Goal: Complete application form

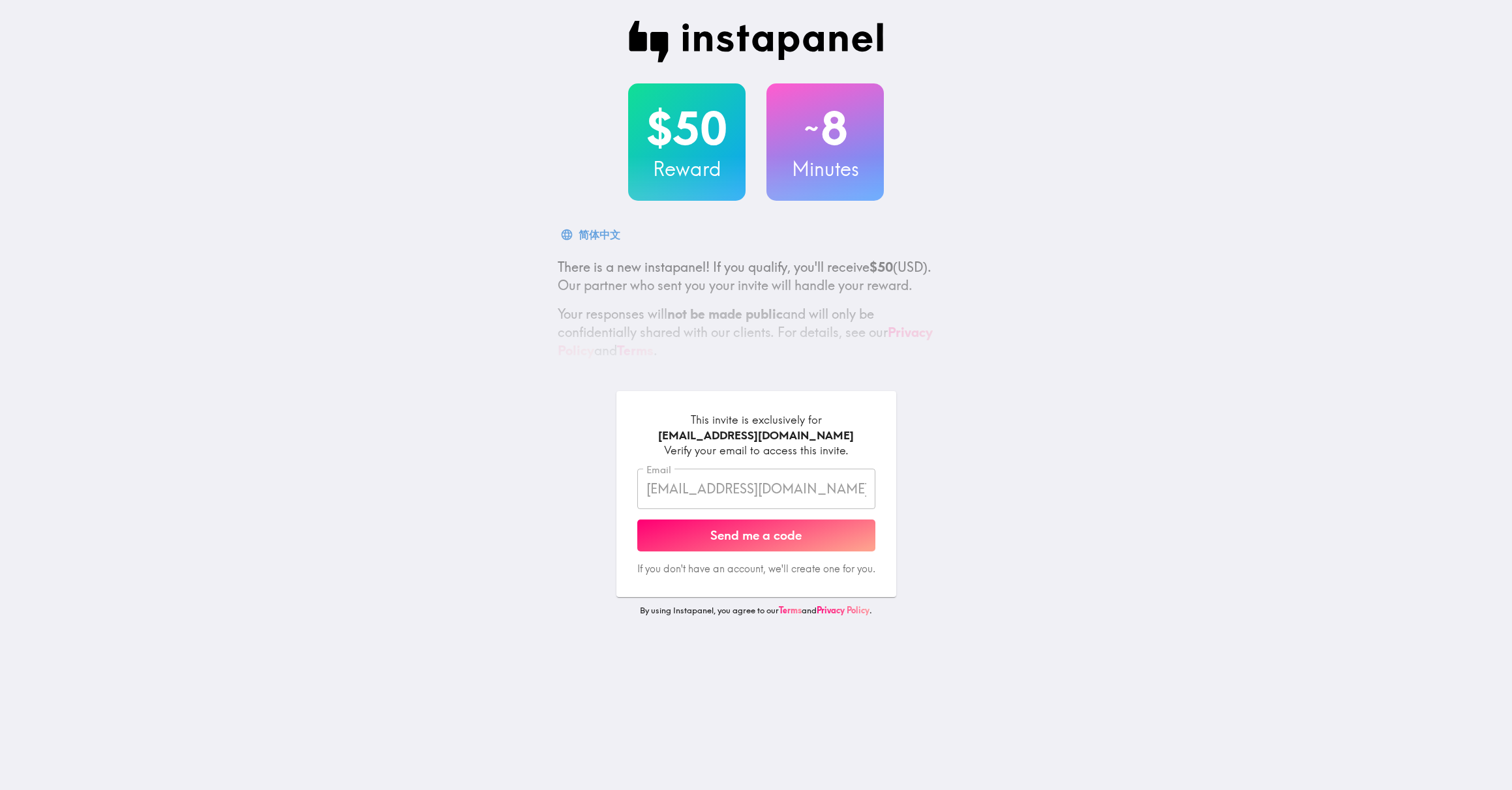
click at [680, 494] on input "[EMAIL_ADDRESS][DOMAIN_NAME]" at bounding box center [756, 489] width 238 height 41
click at [688, 537] on button "Send me a code" at bounding box center [756, 536] width 238 height 33
click at [688, 537] on form "This invite is exclusively for [EMAIL_ADDRESS][DOMAIN_NAME] Verify your email t…" at bounding box center [756, 494] width 238 height 164
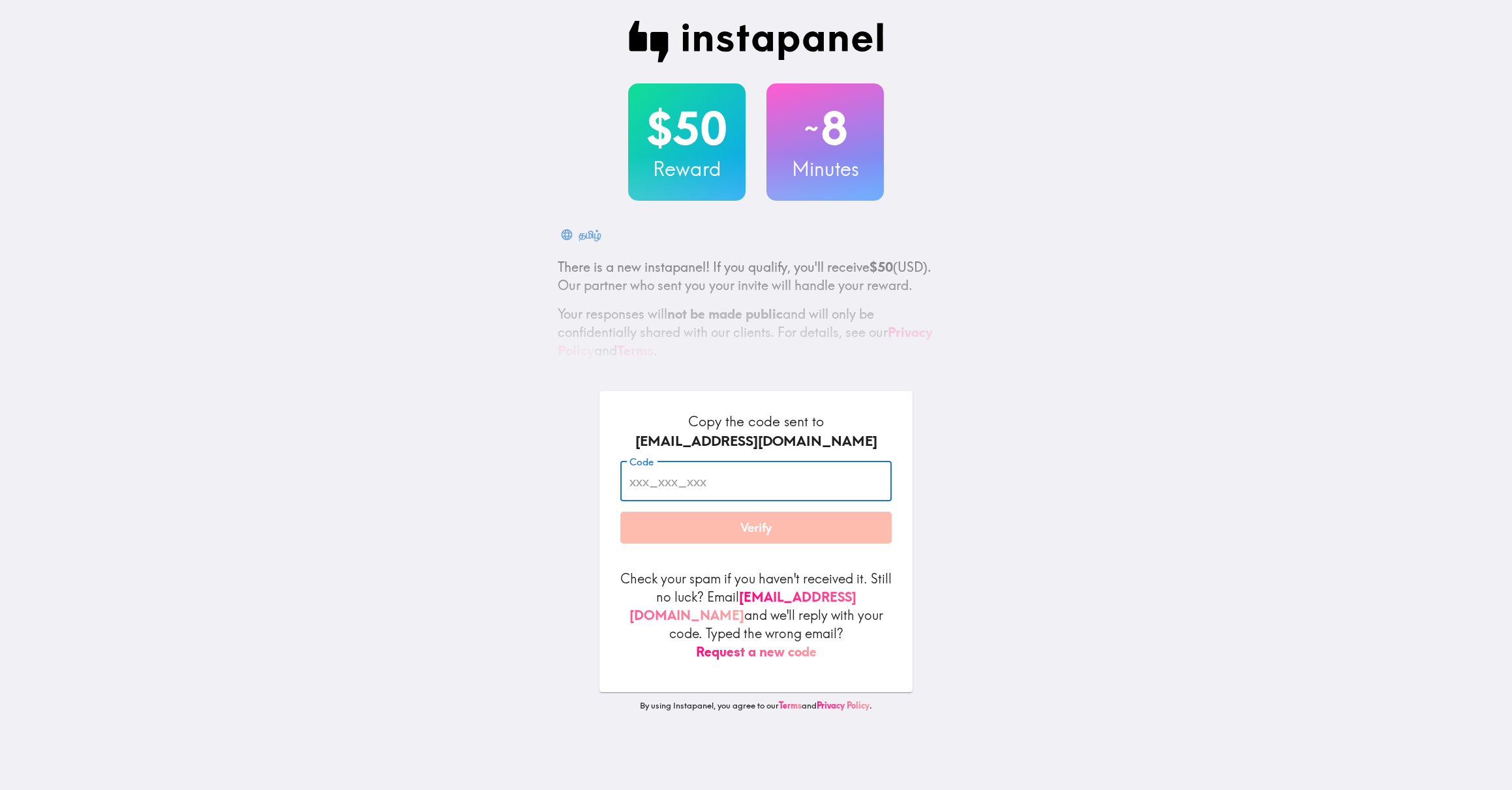
click at [692, 483] on input "Code" at bounding box center [755, 481] width 271 height 41
paste input "U3t_38J_H5H"
type input "U3t_38J_H5H"
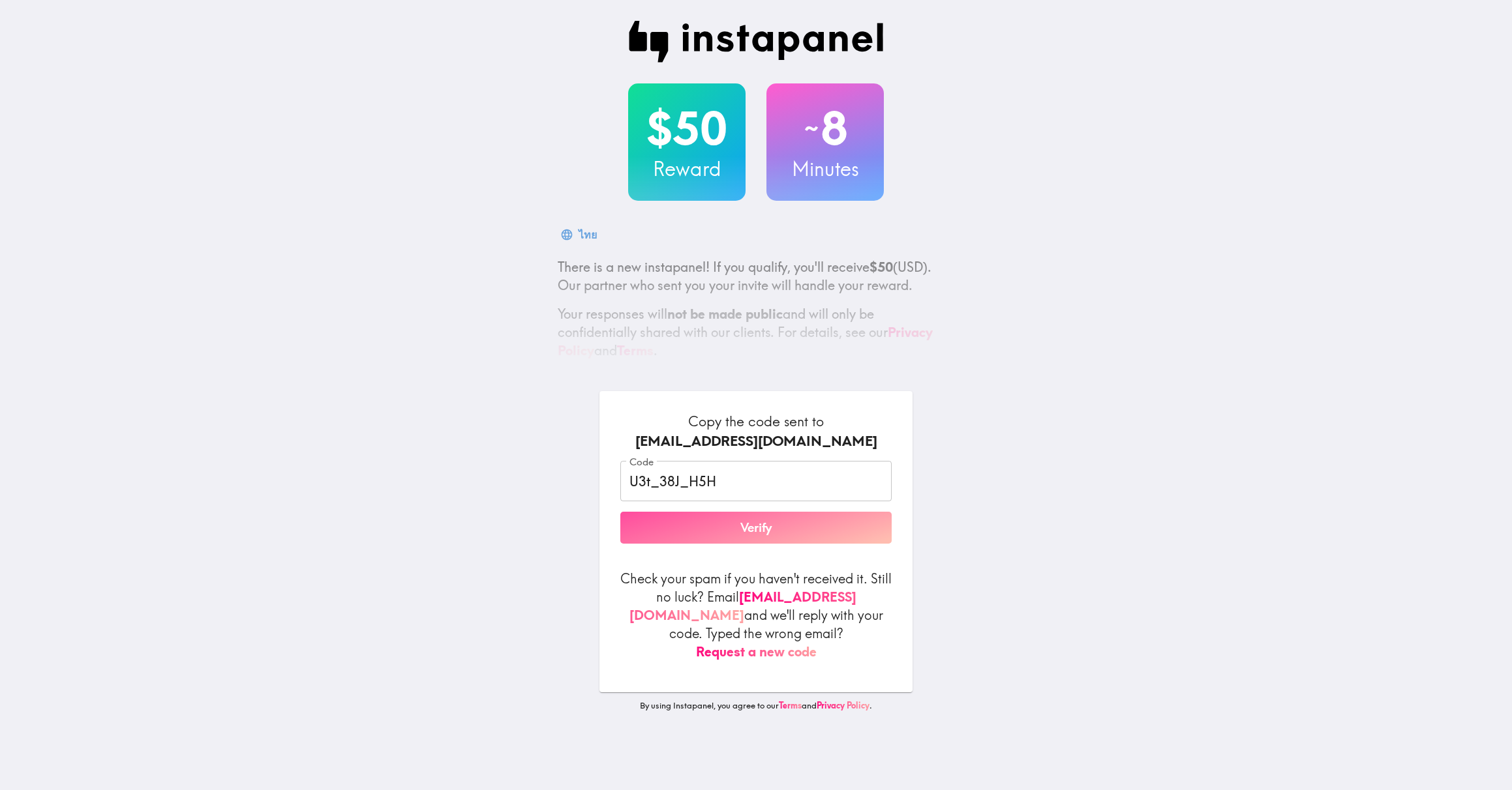
click at [703, 532] on button "Verify" at bounding box center [755, 528] width 271 height 33
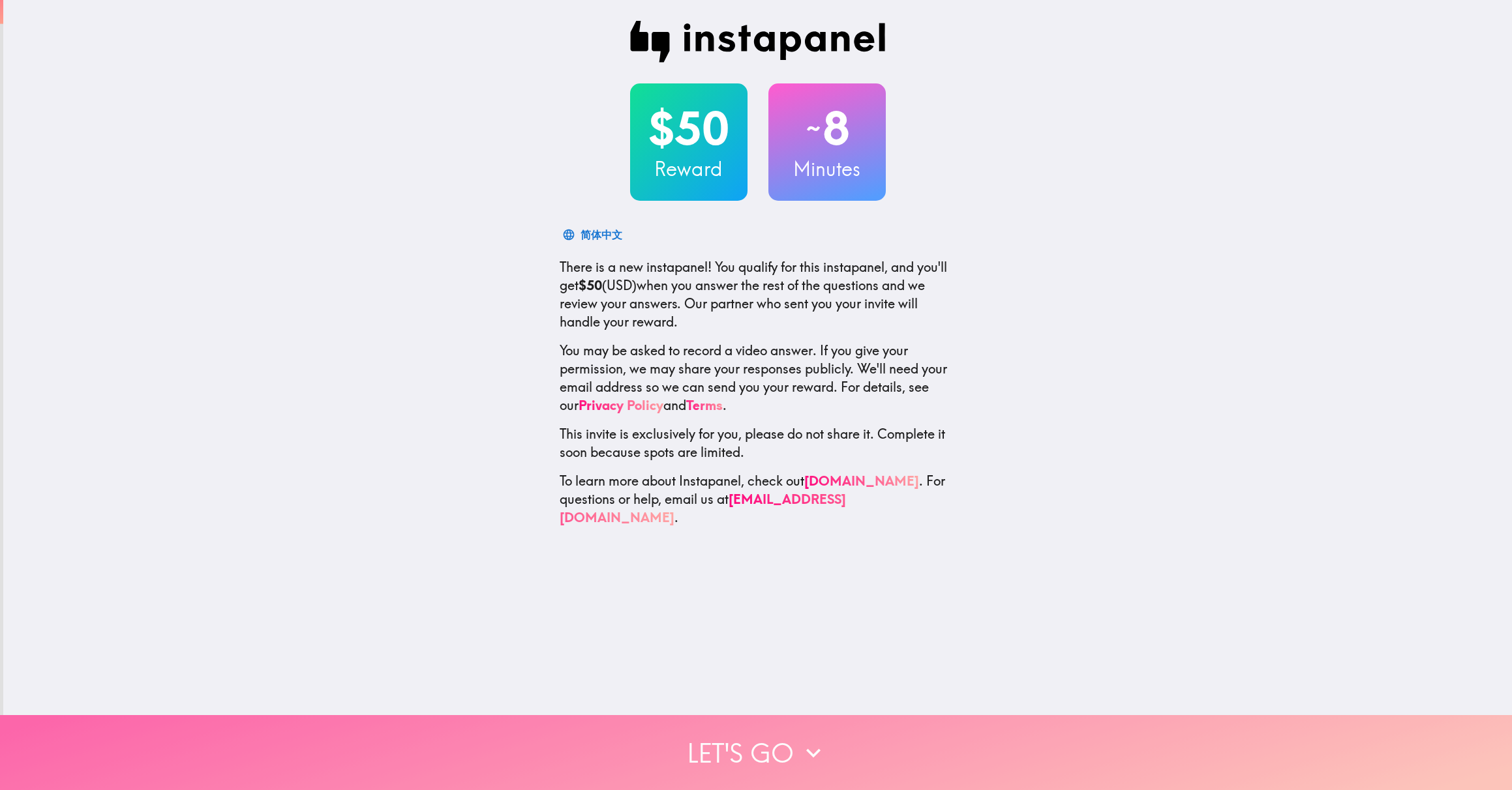
click at [655, 739] on button "Let's go" at bounding box center [756, 753] width 1512 height 75
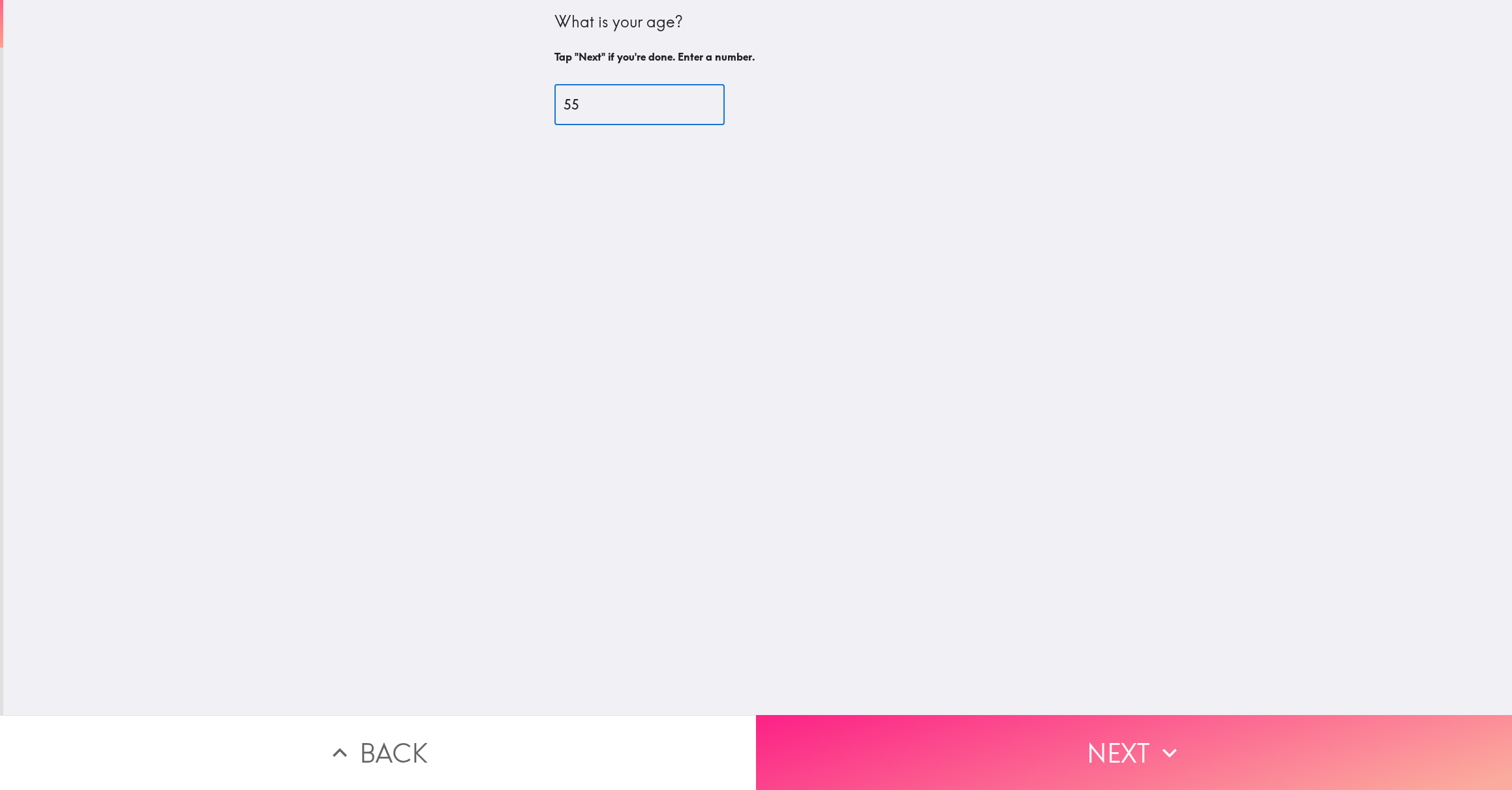
click at [891, 739] on button "Next" at bounding box center [1134, 753] width 756 height 75
click at [895, 756] on button "Next" at bounding box center [1134, 753] width 756 height 75
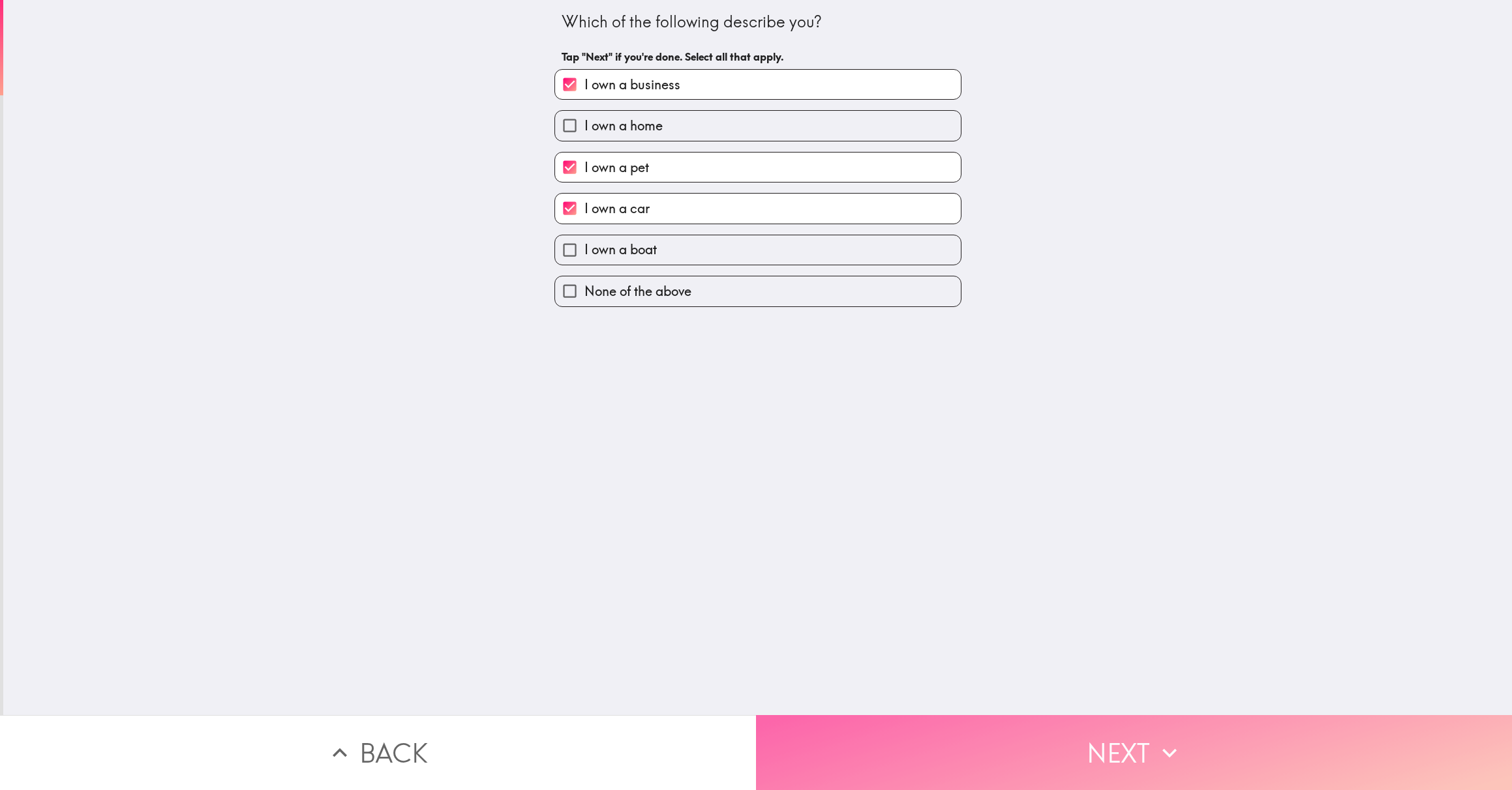
click at [895, 756] on button "Next" at bounding box center [1134, 753] width 756 height 75
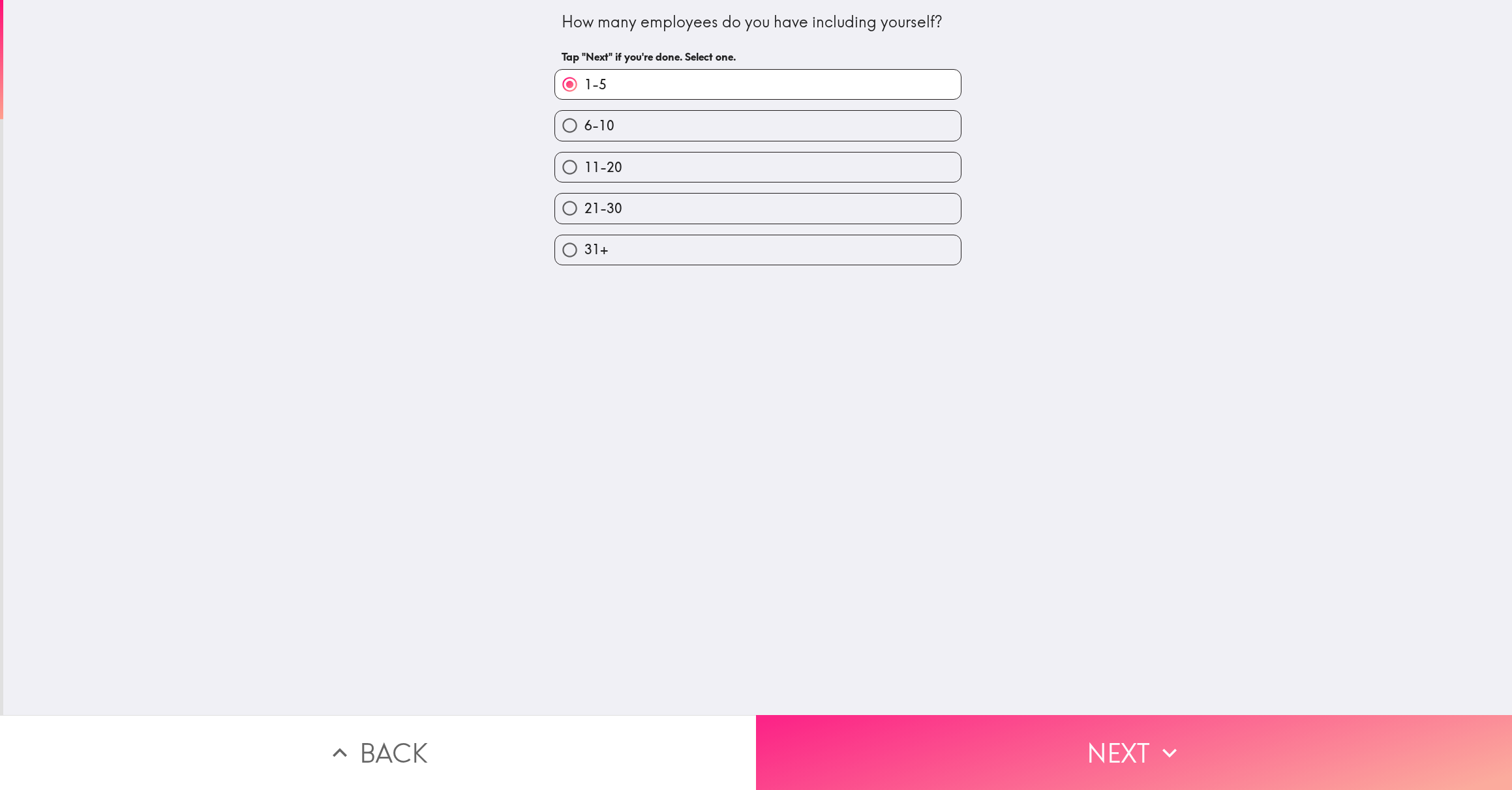
click at [895, 756] on button "Next" at bounding box center [1134, 753] width 756 height 75
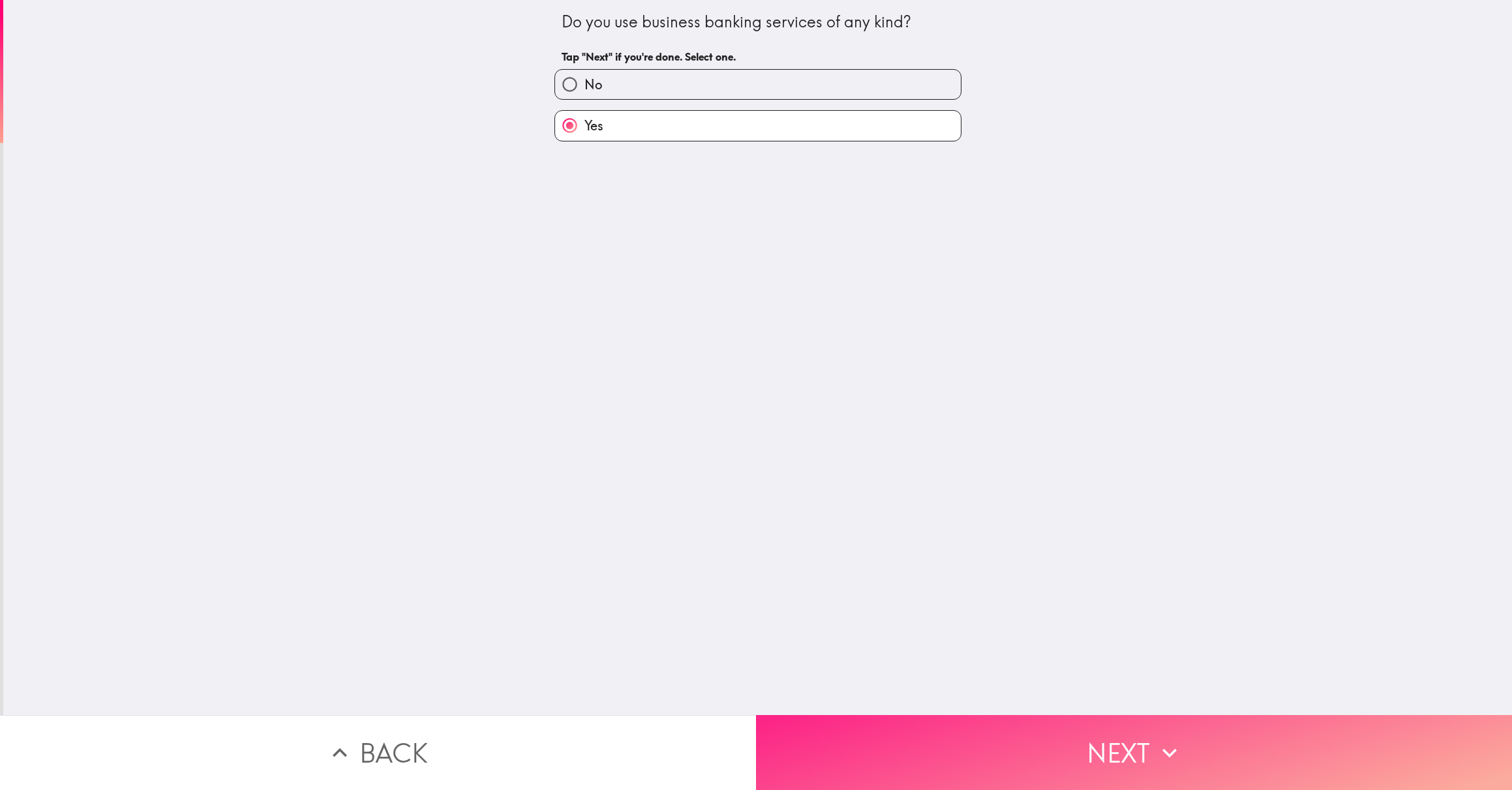
click at [895, 756] on button "Next" at bounding box center [1134, 753] width 756 height 75
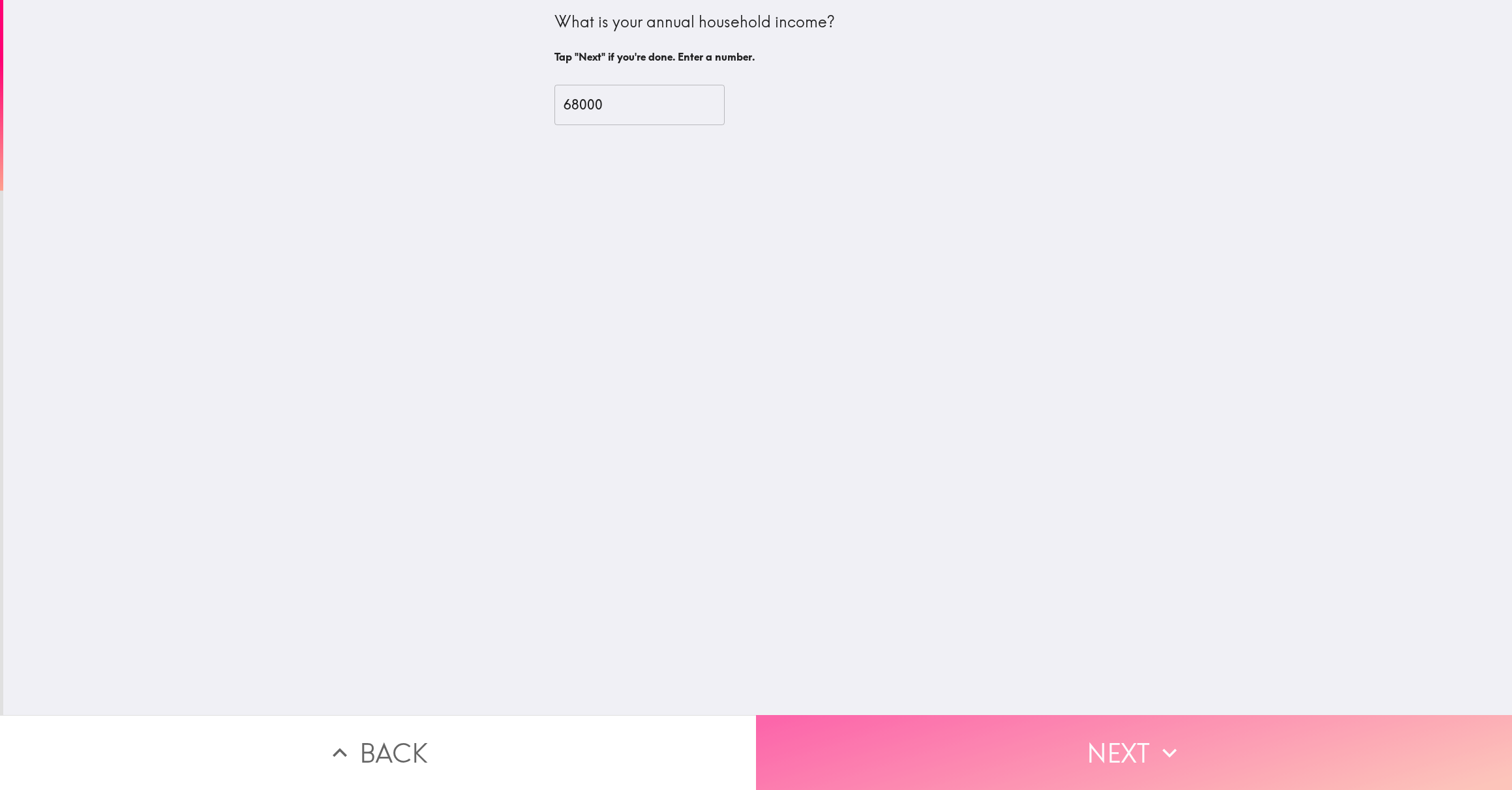
click at [895, 756] on button "Next" at bounding box center [1134, 753] width 756 height 75
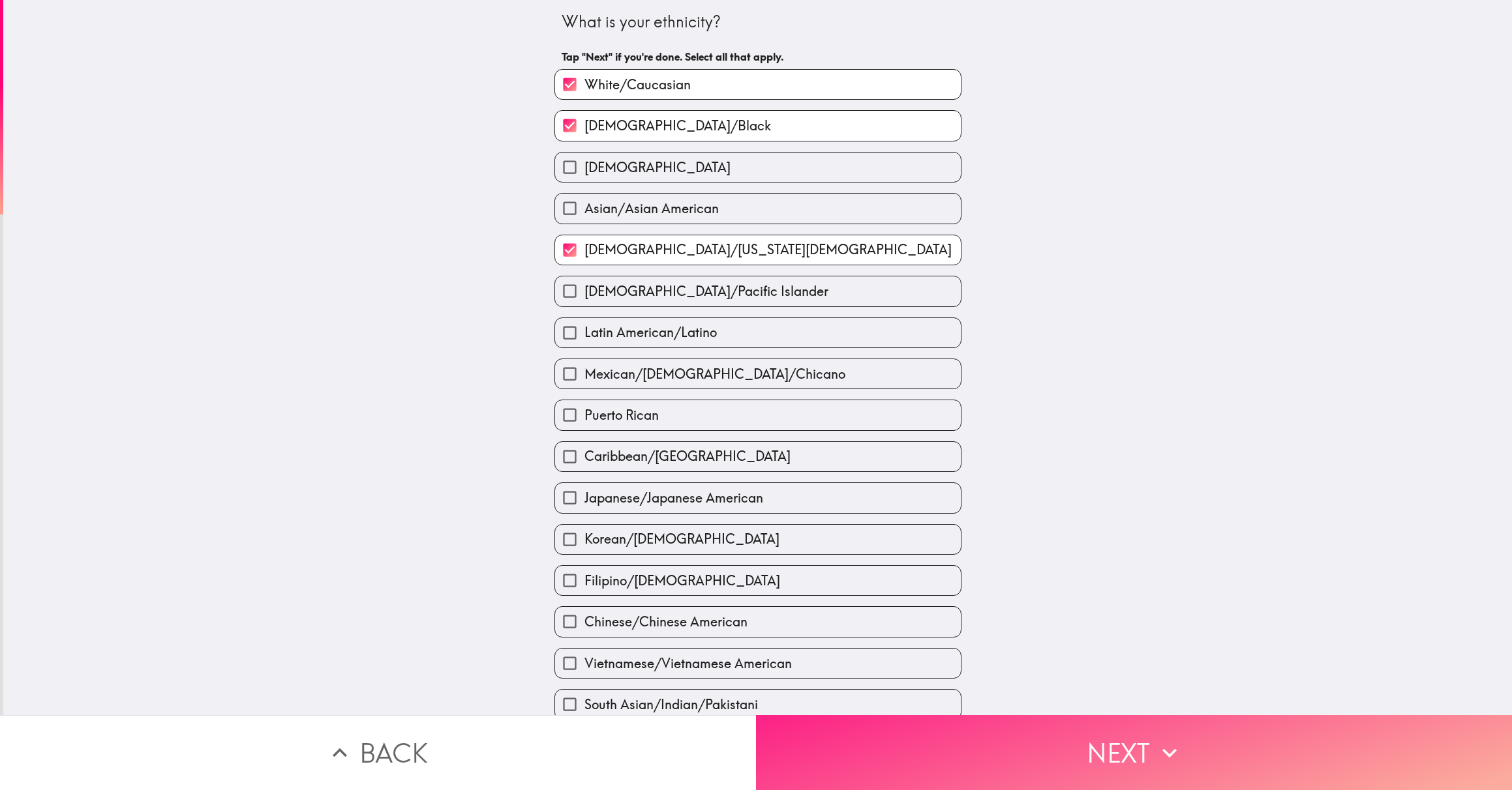
click at [895, 756] on button "Next" at bounding box center [1134, 753] width 756 height 75
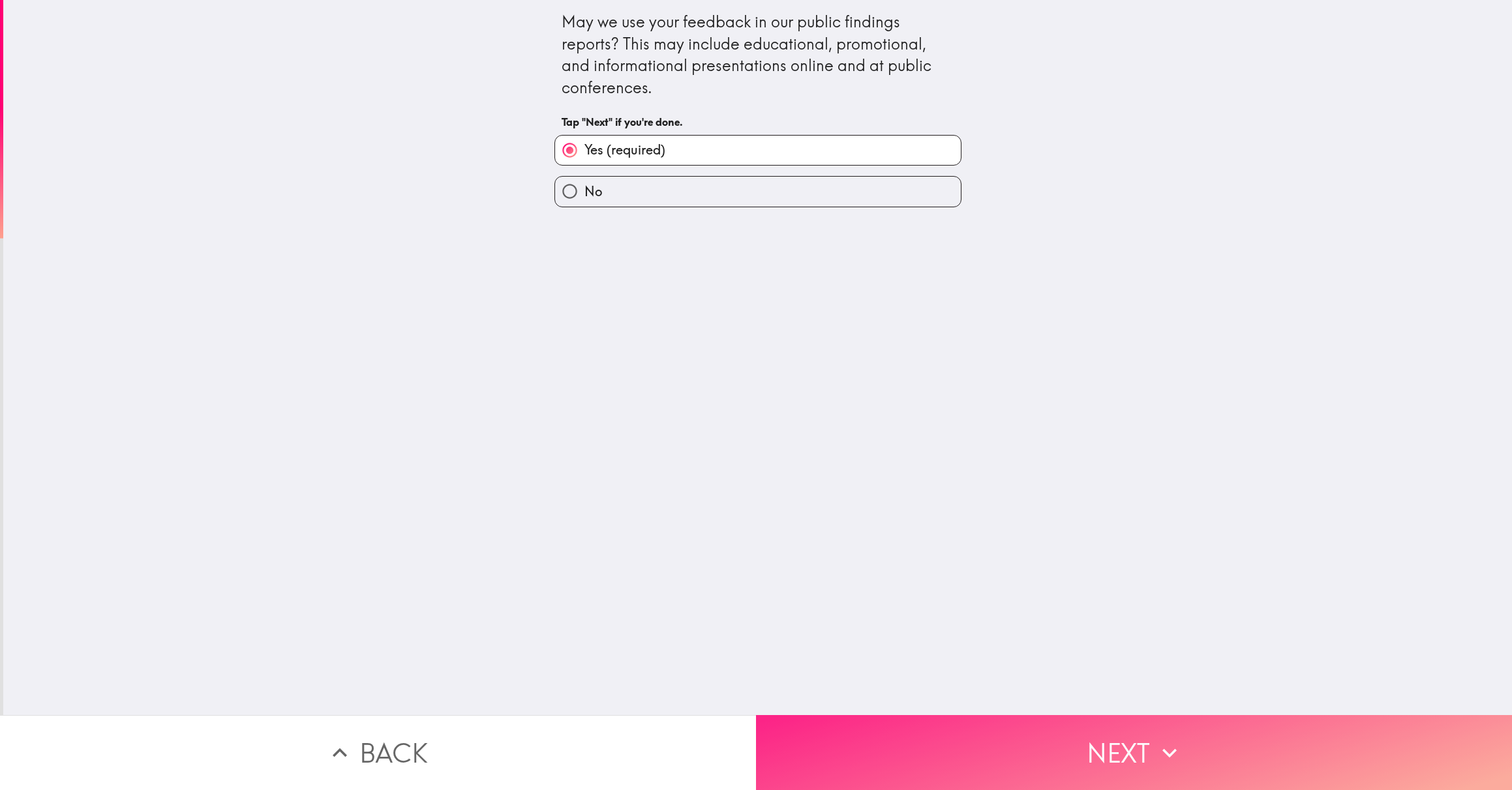
click at [895, 756] on button "Next" at bounding box center [1134, 753] width 756 height 75
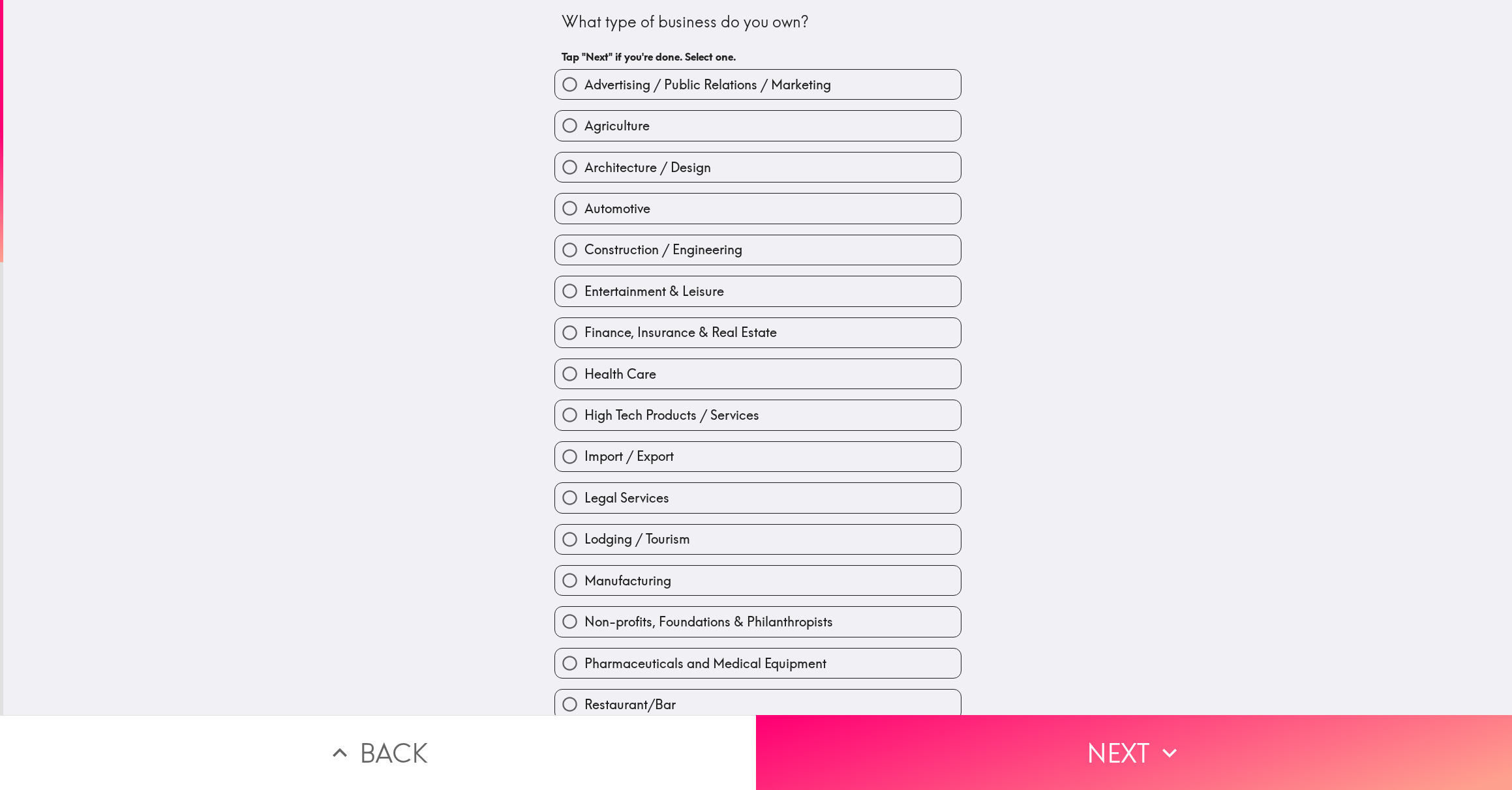
scroll to position [187, 0]
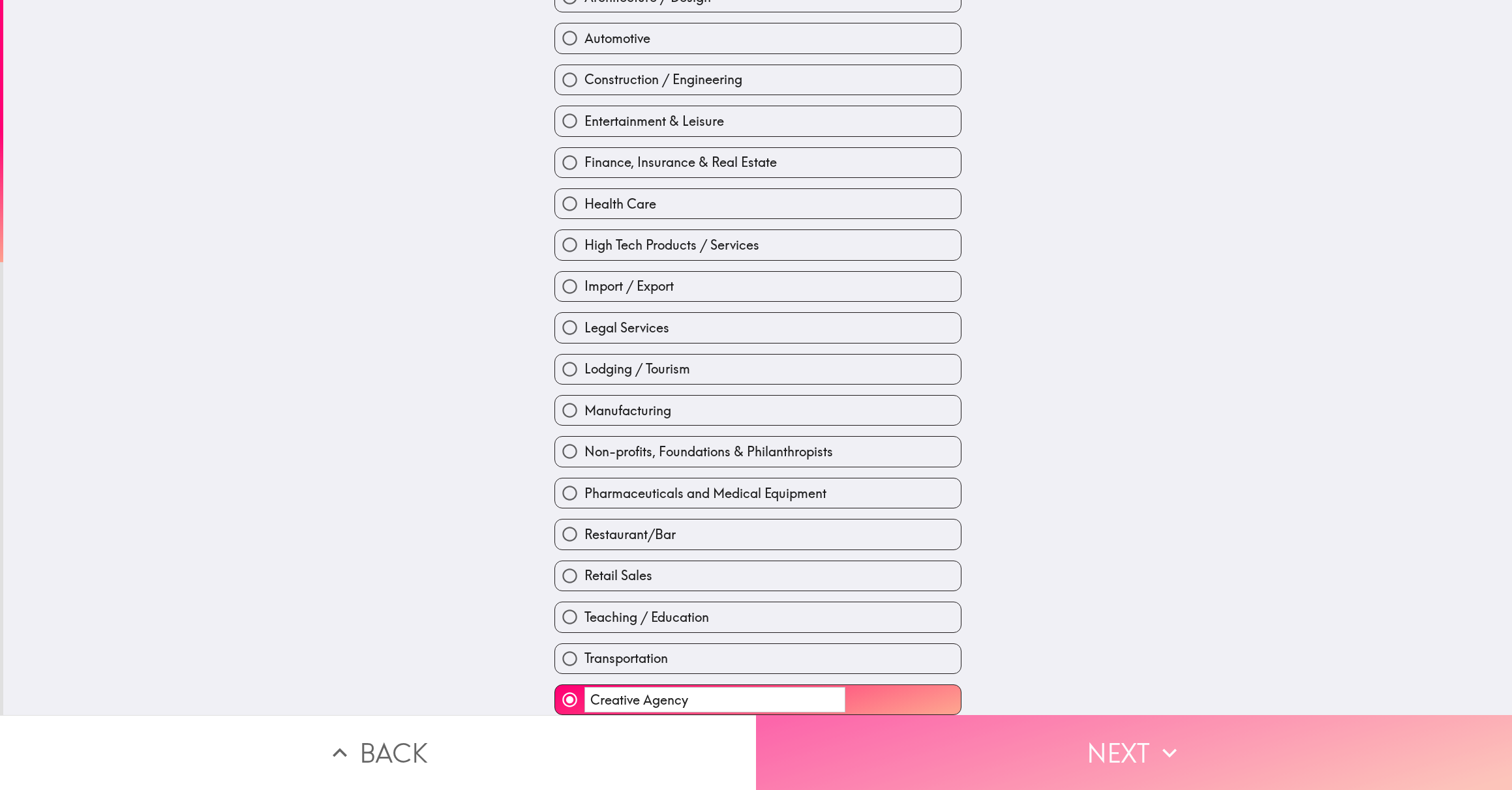
click at [860, 756] on button "Next" at bounding box center [1134, 753] width 756 height 75
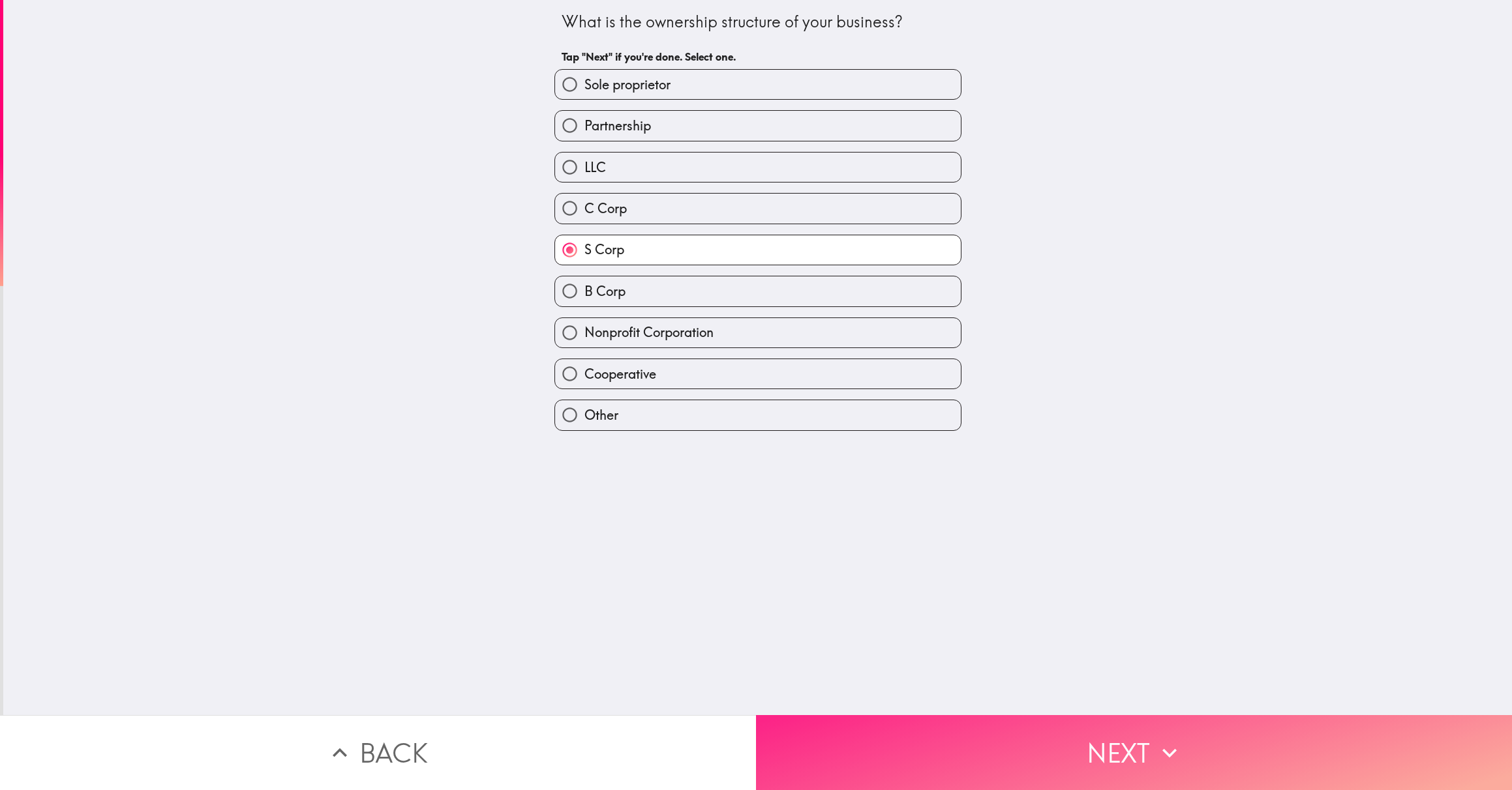
click at [860, 756] on button "Next" at bounding box center [1134, 753] width 756 height 75
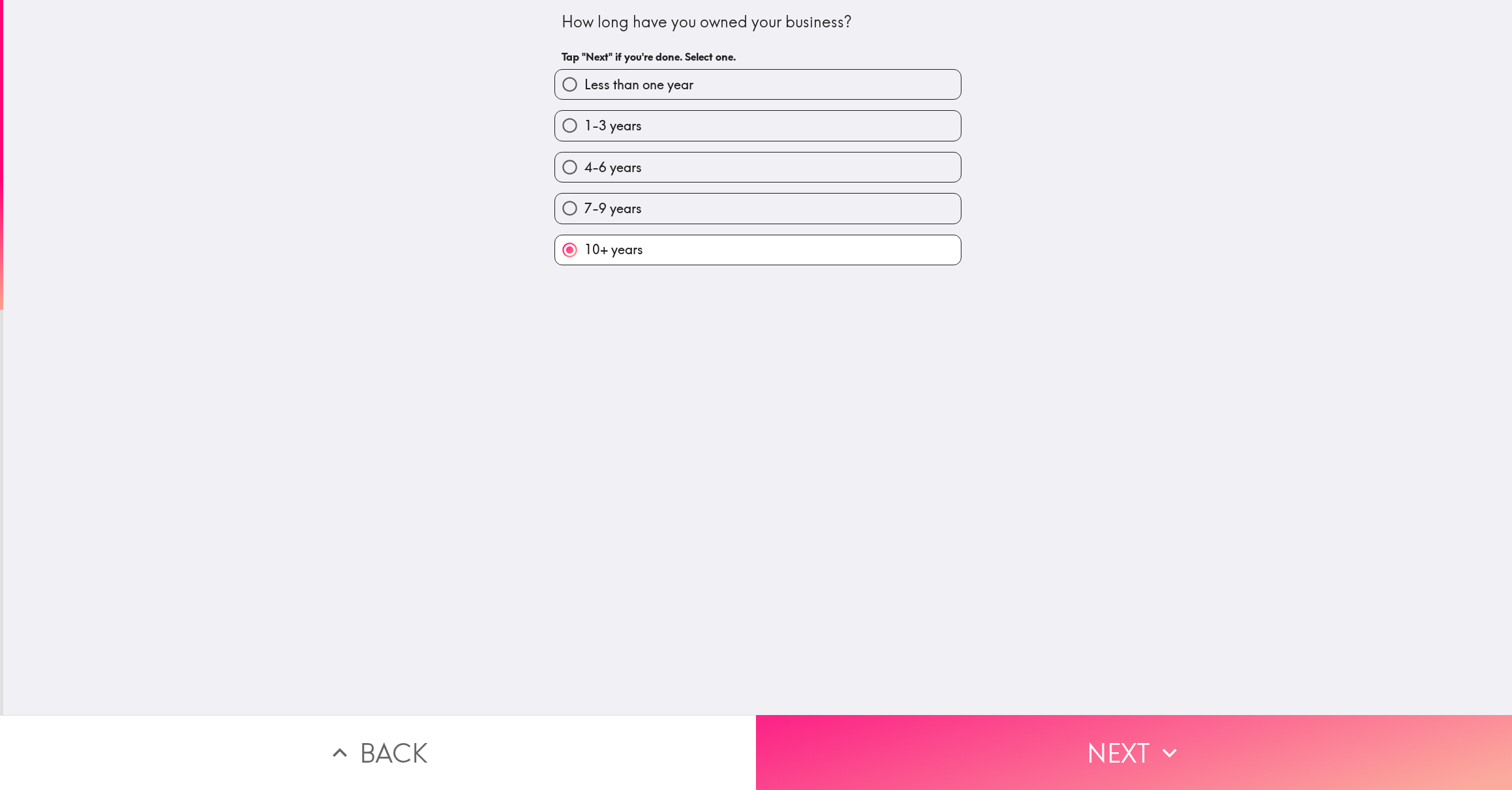
click at [860, 756] on button "Next" at bounding box center [1134, 753] width 756 height 75
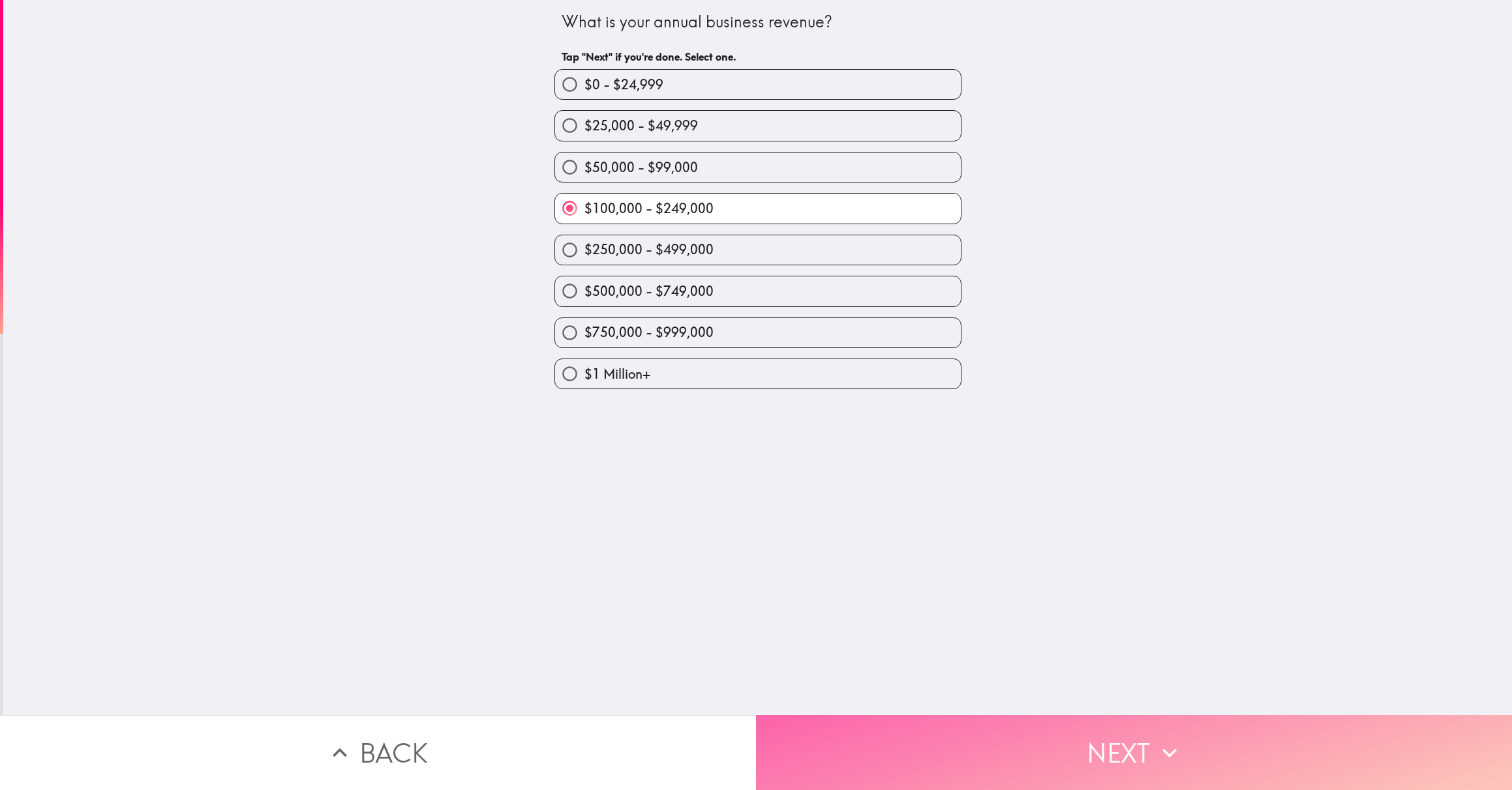
click at [860, 756] on button "Next" at bounding box center [1134, 753] width 756 height 75
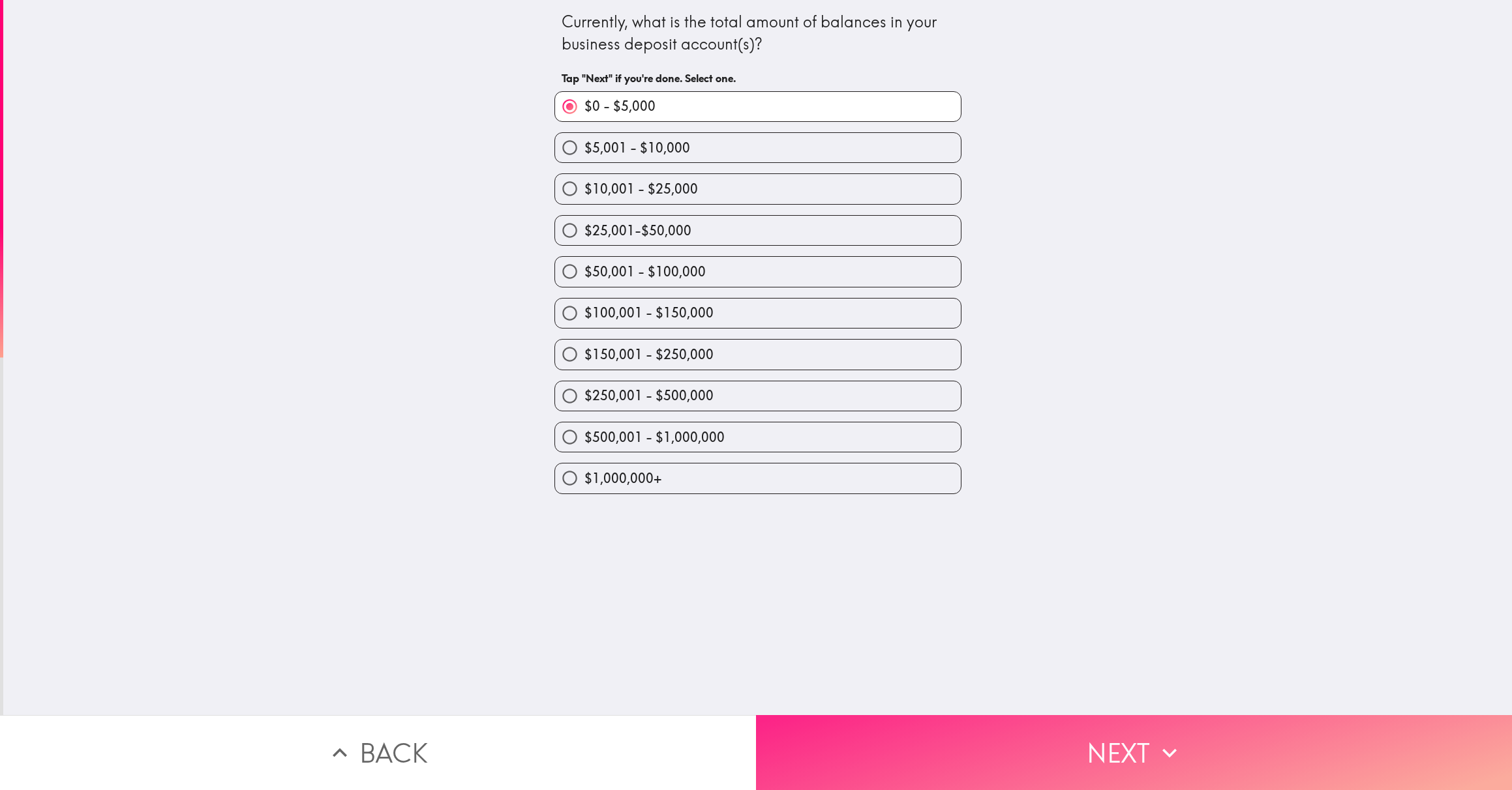
click at [860, 756] on button "Next" at bounding box center [1134, 753] width 756 height 75
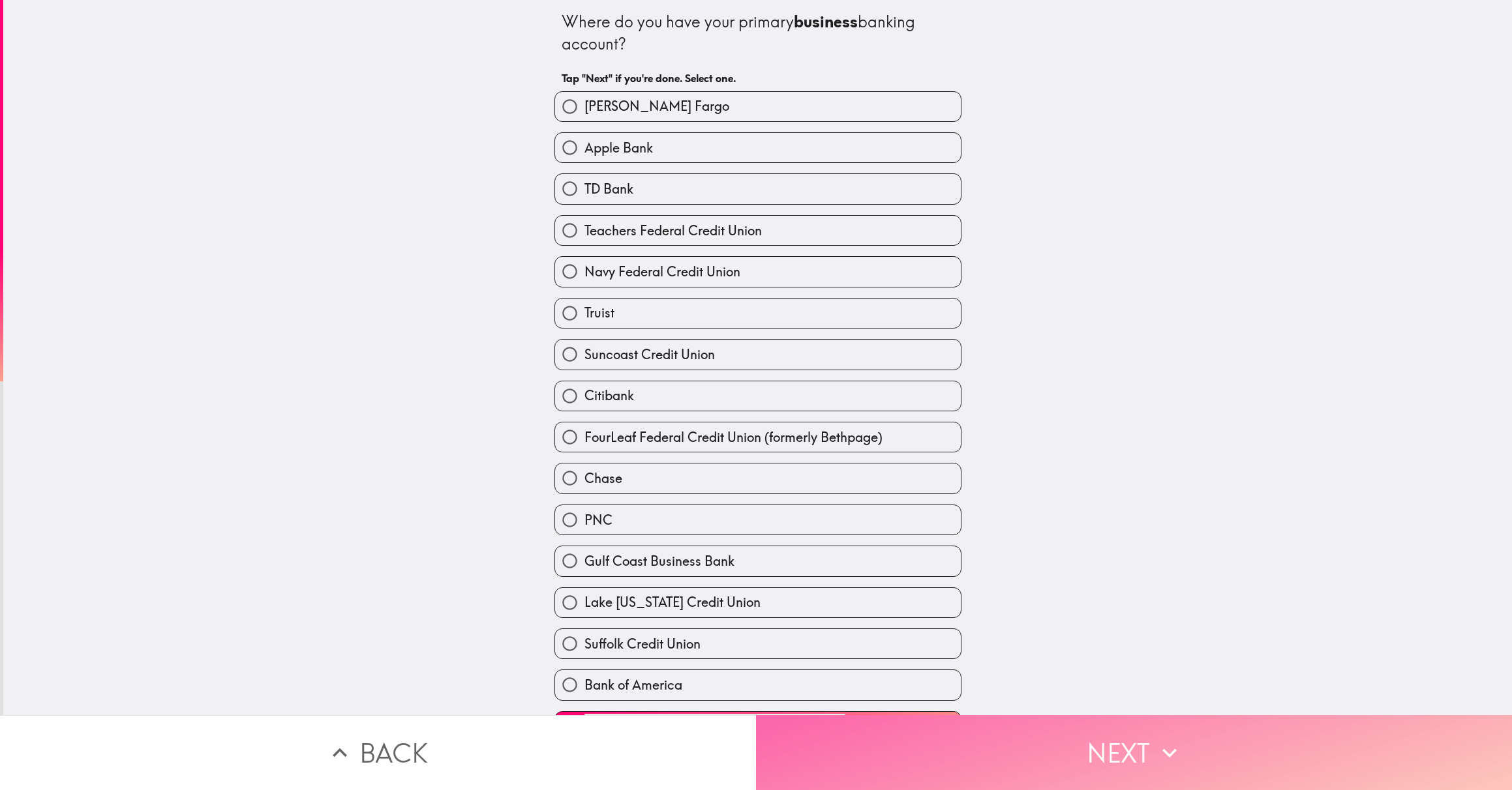
click at [860, 756] on button "Next" at bounding box center [1134, 753] width 756 height 75
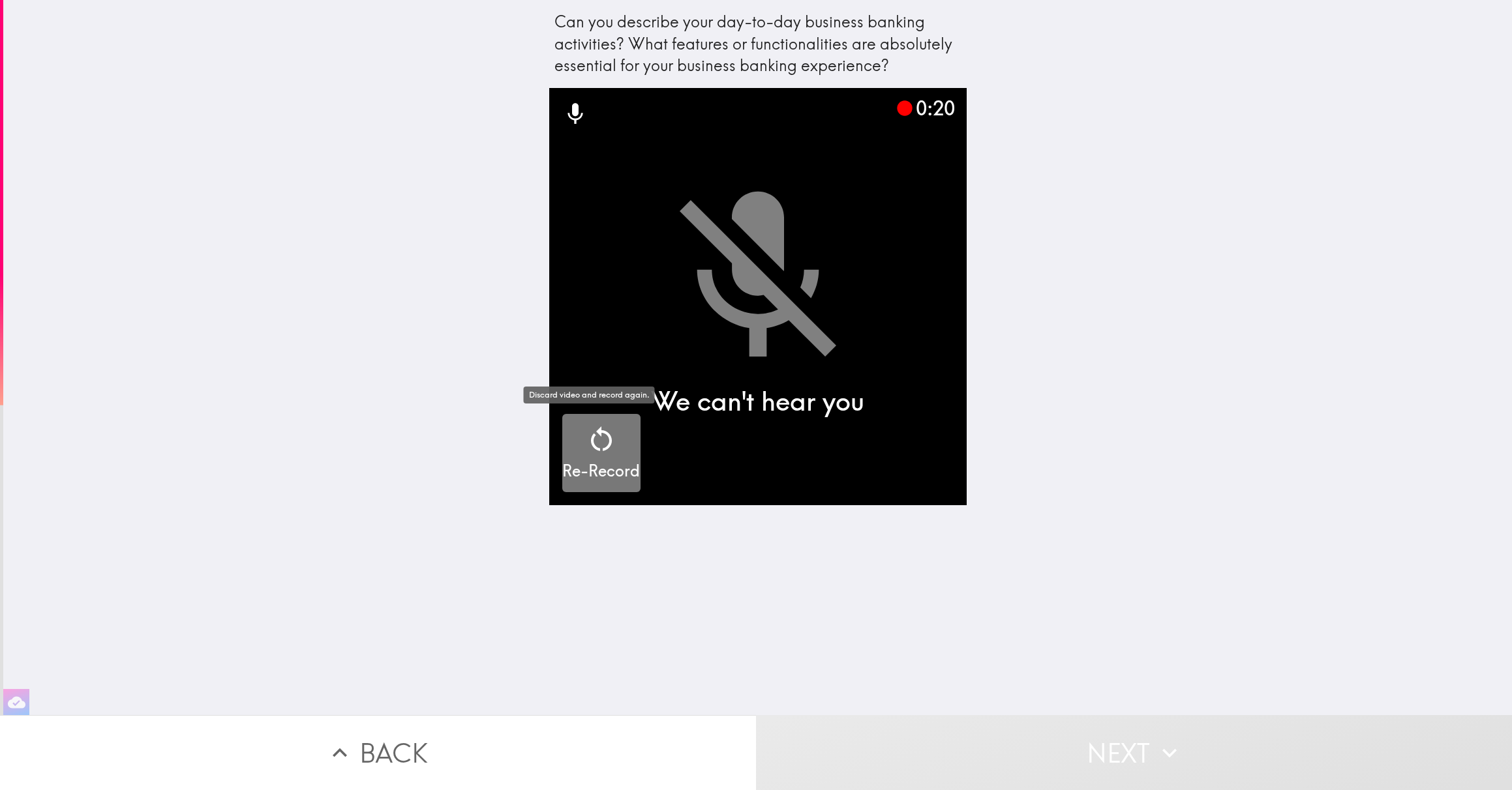
click at [586, 433] on icon "button" at bounding box center [602, 439] width 32 height 32
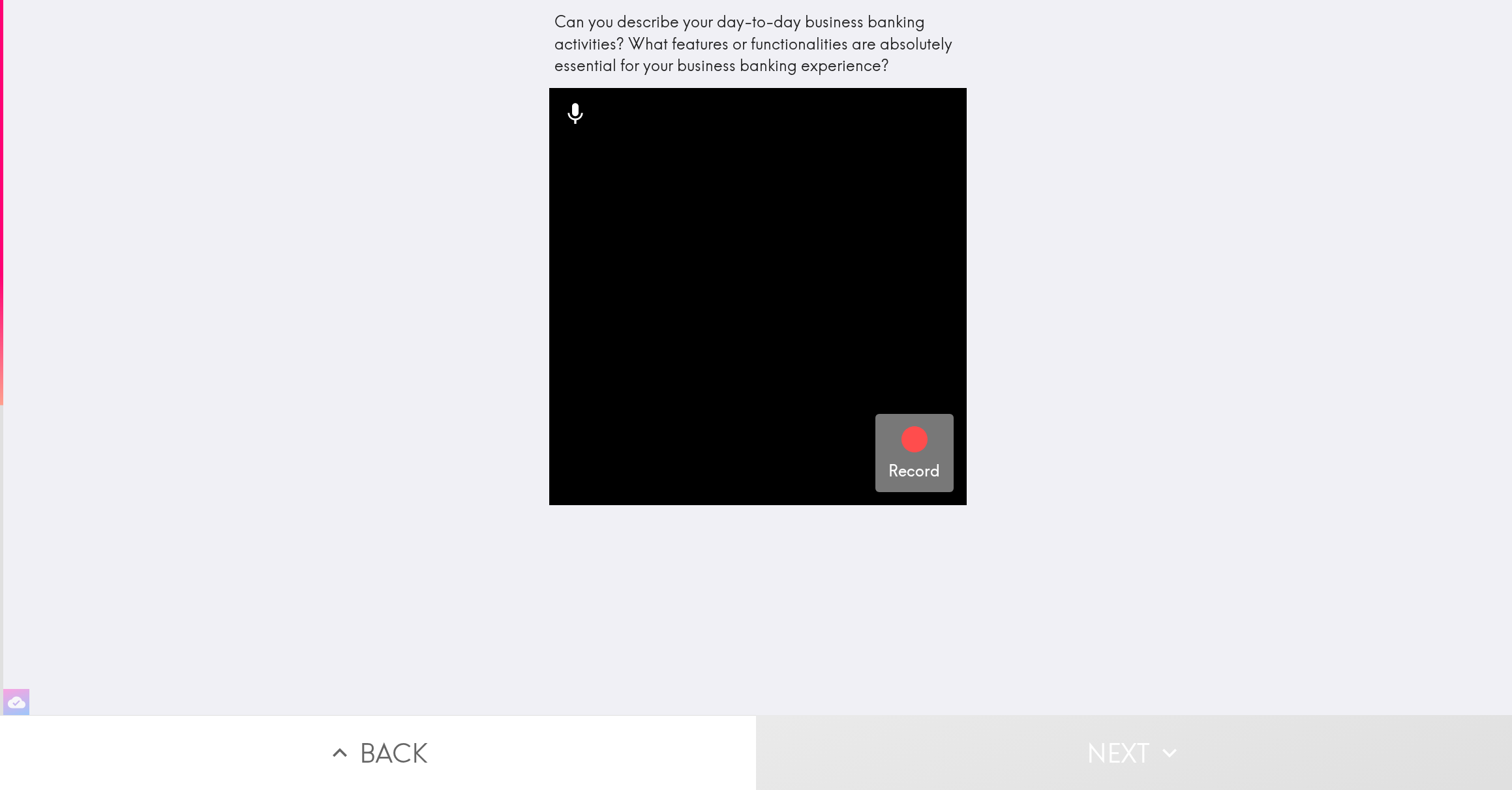
click at [905, 439] on icon "button" at bounding box center [914, 439] width 26 height 26
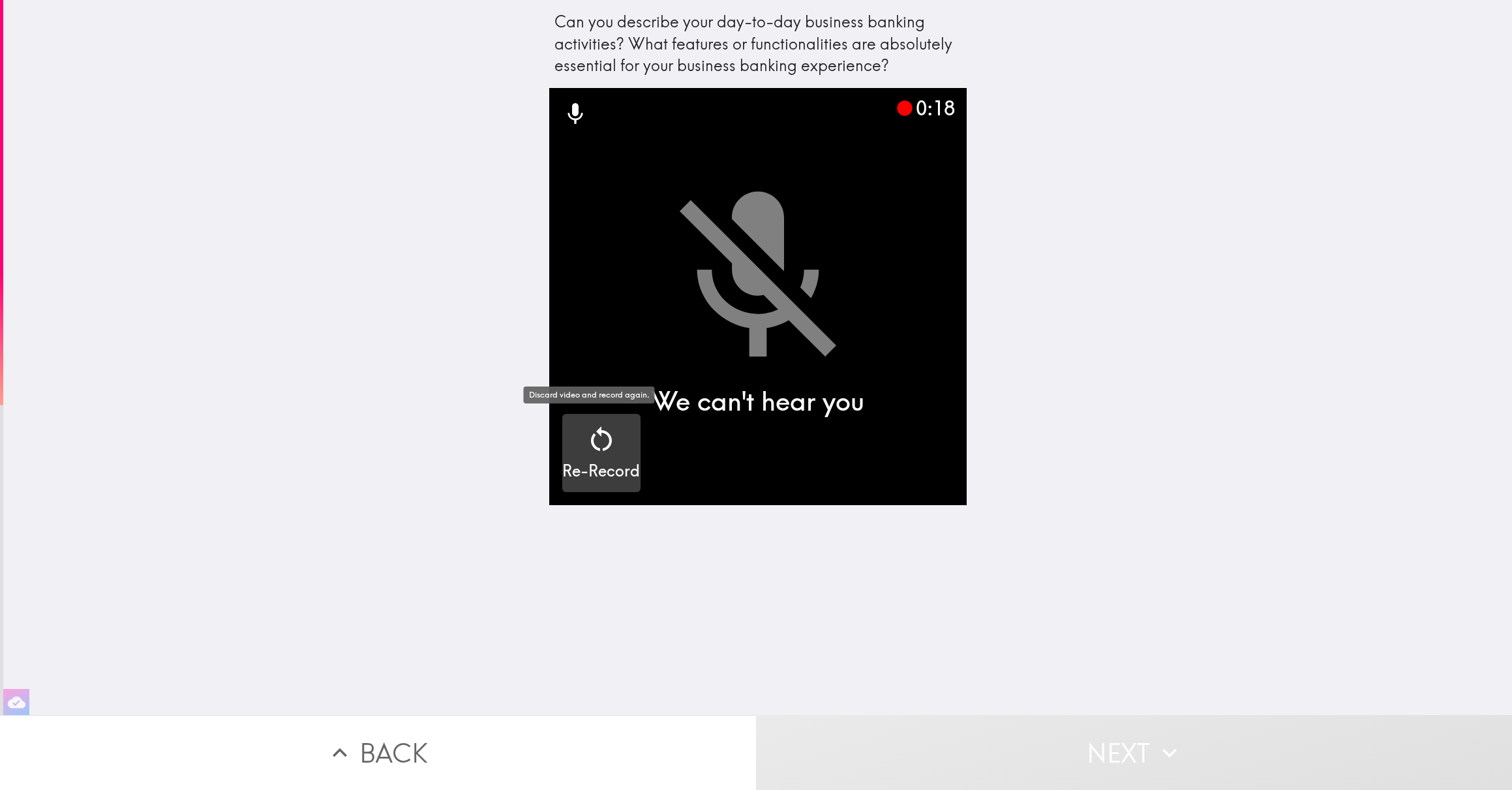
click at [602, 437] on icon "button" at bounding box center [602, 439] width 32 height 32
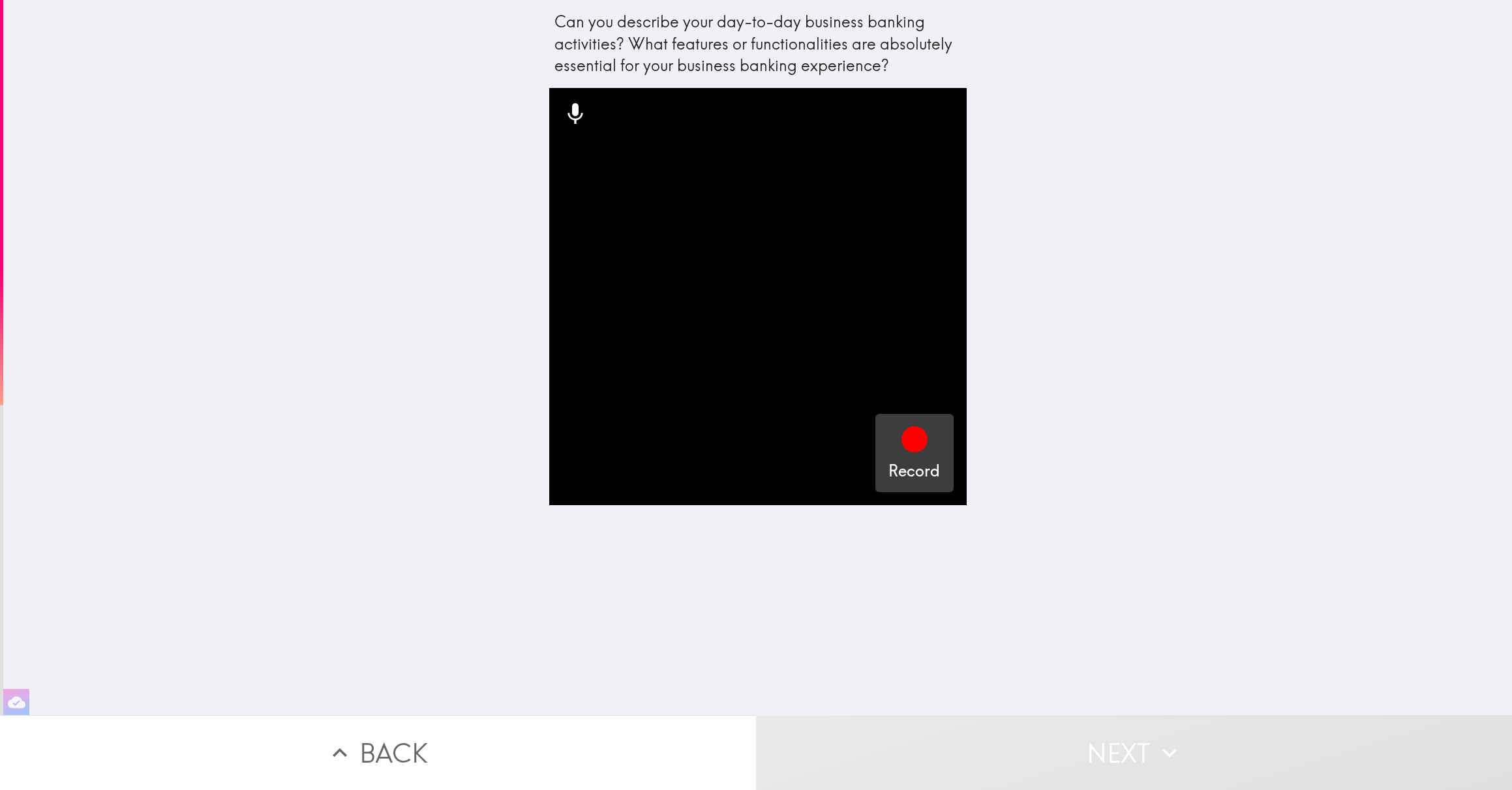
click at [914, 452] on icon "button" at bounding box center [914, 439] width 32 height 32
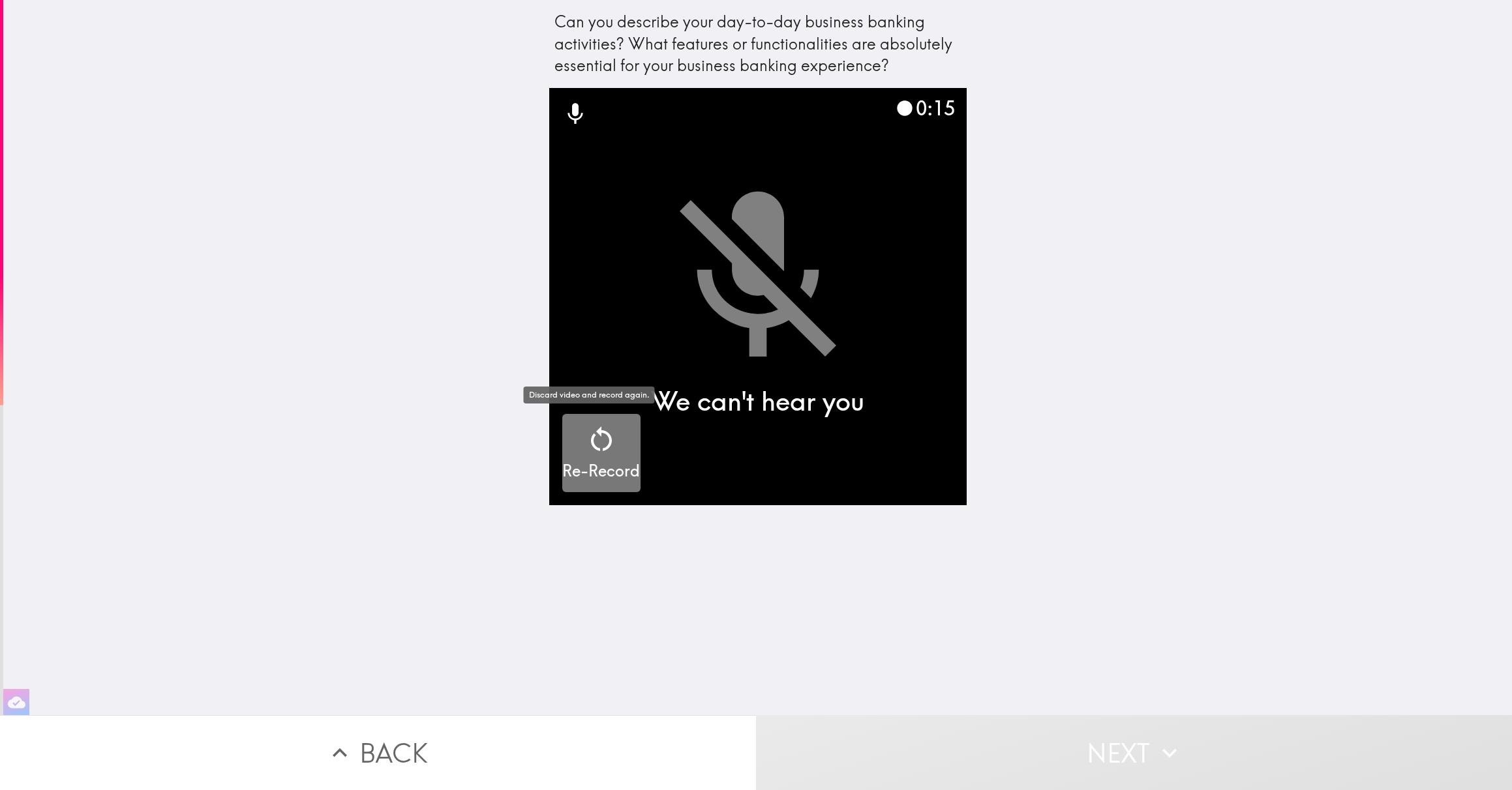
click at [595, 440] on icon "button" at bounding box center [602, 439] width 32 height 32
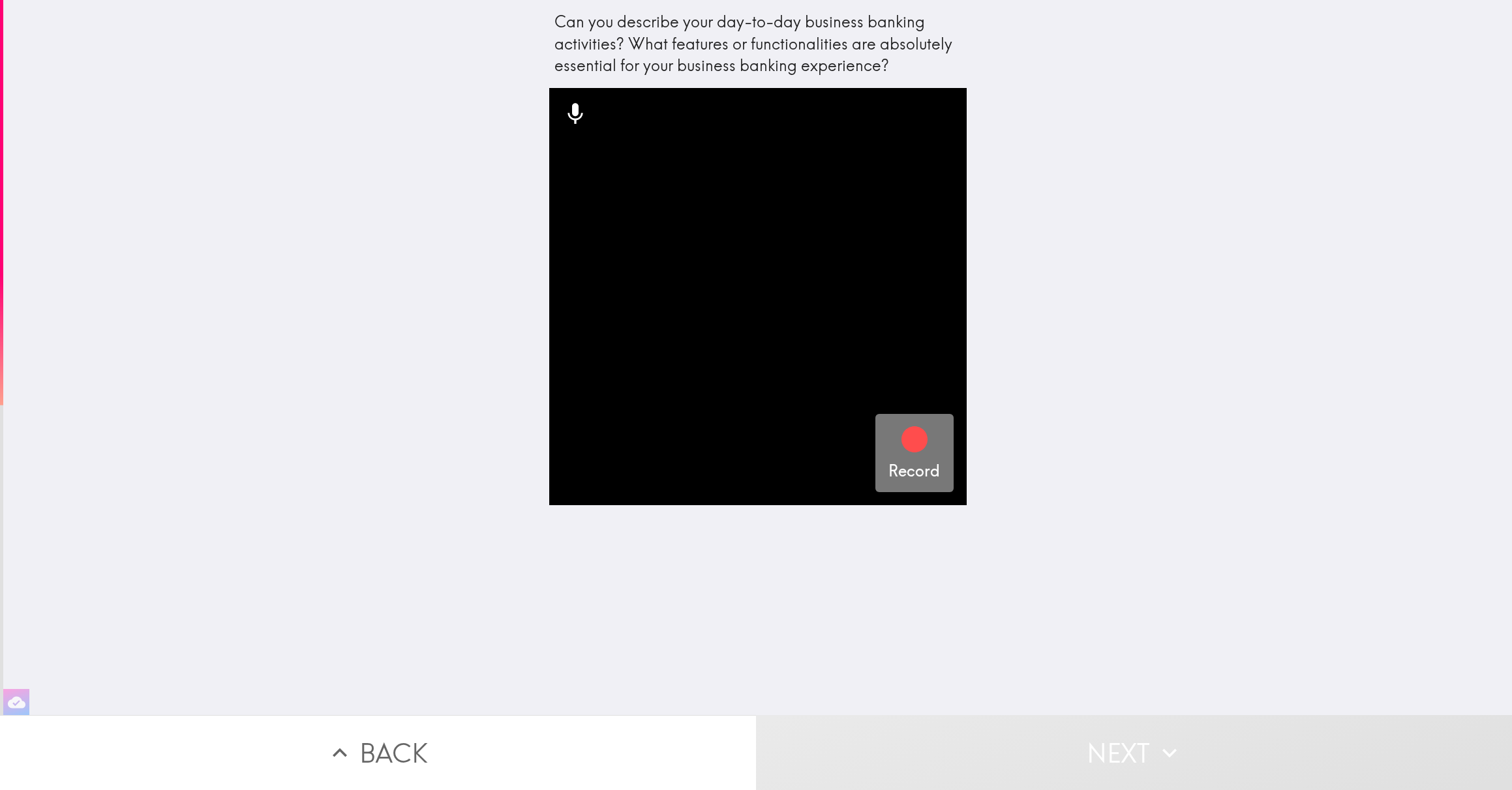
click at [908, 445] on icon "button" at bounding box center [914, 439] width 26 height 26
